Goal: Find specific page/section: Find specific page/section

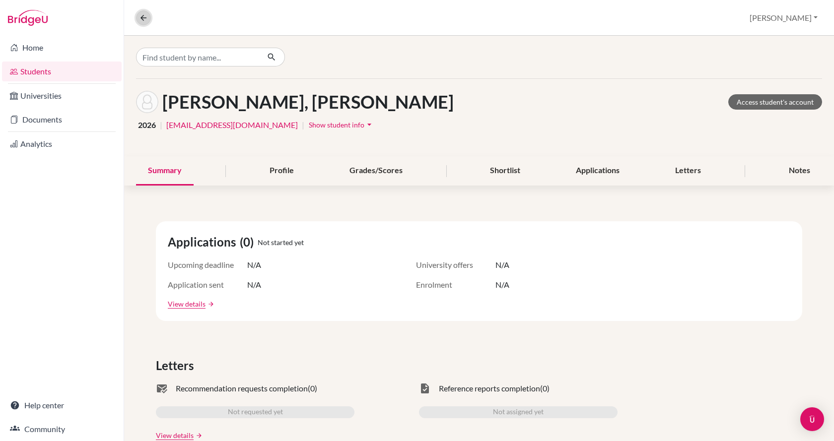
click at [142, 15] on icon at bounding box center [143, 17] width 9 height 9
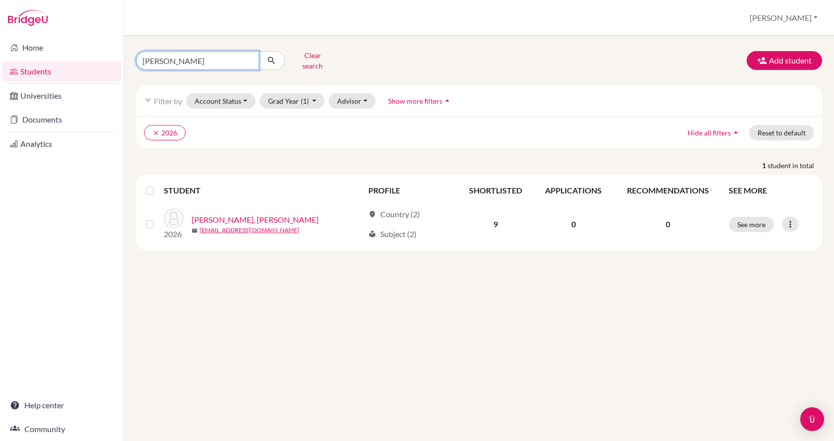
click at [180, 58] on input "[PERSON_NAME]" at bounding box center [197, 60] width 123 height 19
type input "v"
type input "tyupko"
click button "submit" at bounding box center [272, 60] width 26 height 19
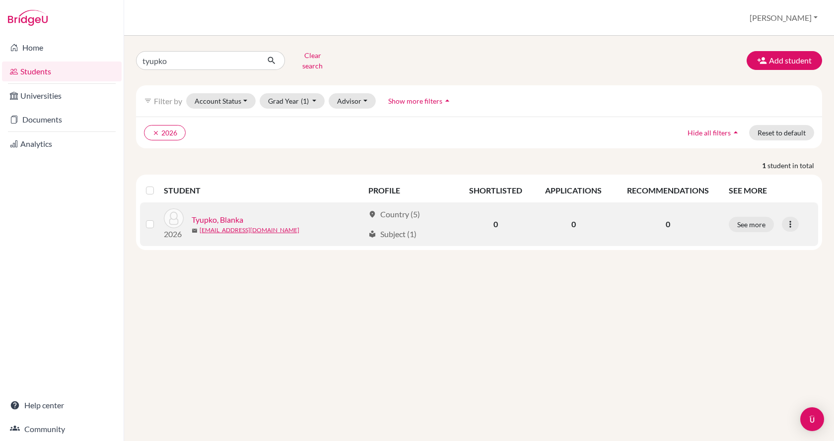
click at [205, 214] on link "Tyupko, Blanka" at bounding box center [218, 220] width 52 height 12
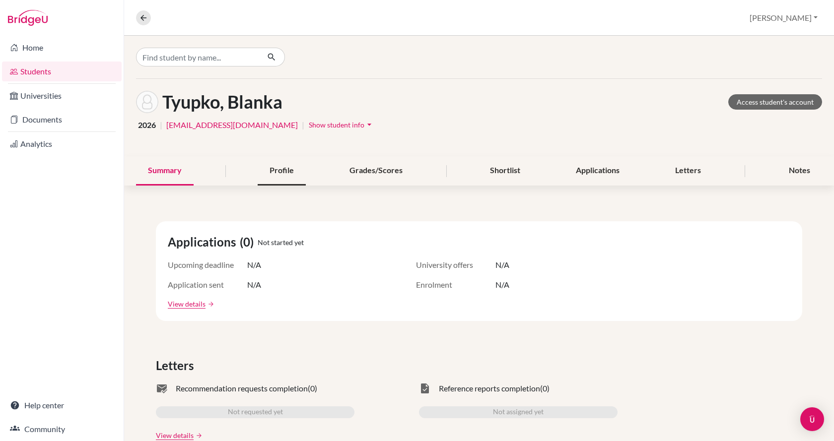
click at [286, 171] on div "Profile" at bounding box center [282, 170] width 48 height 29
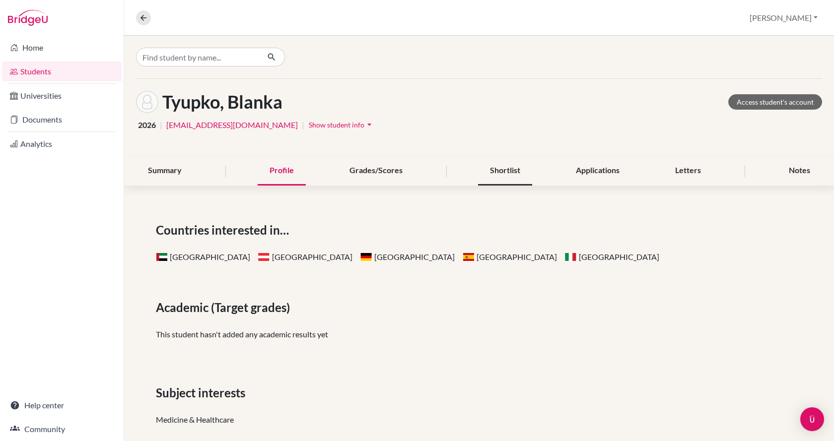
click at [496, 174] on div "Shortlist" at bounding box center [505, 170] width 54 height 29
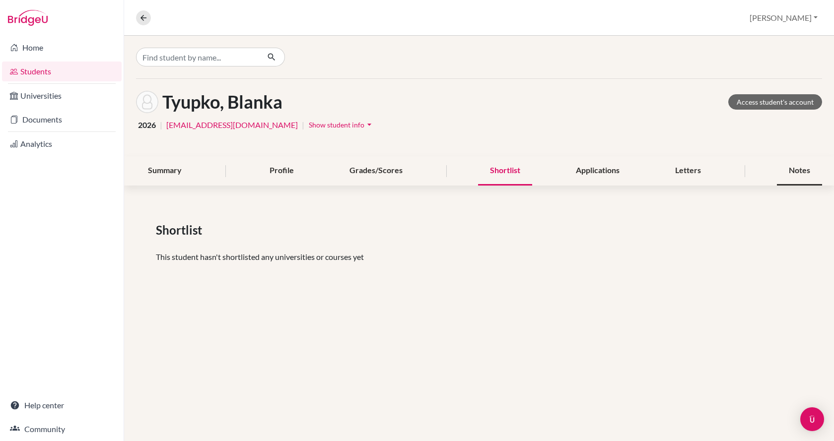
click at [811, 167] on div "Notes" at bounding box center [799, 170] width 45 height 29
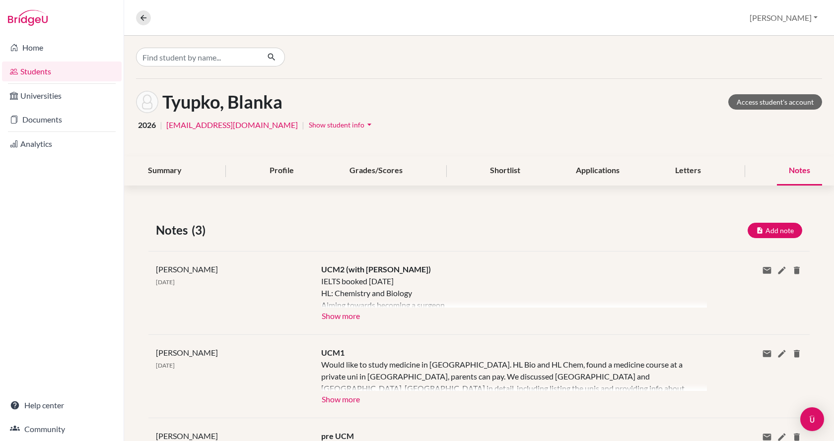
click at [346, 307] on div at bounding box center [514, 291] width 386 height 32
click at [349, 317] on button "Show more" at bounding box center [340, 315] width 39 height 15
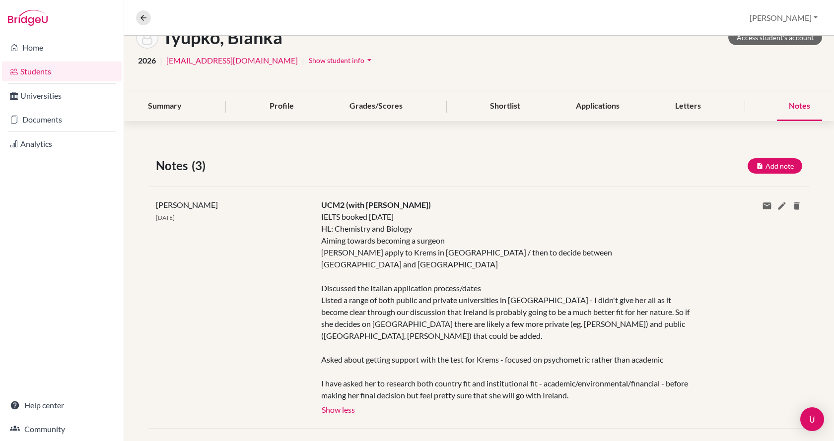
scroll to position [50, 0]
